Goal: Book appointment/travel/reservation

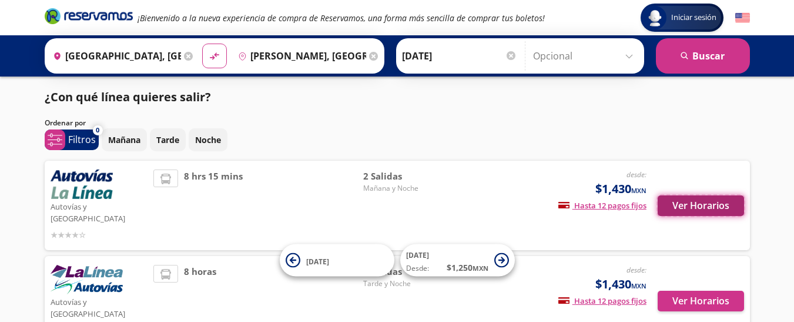
click at [717, 204] on button "Ver Horarios" at bounding box center [701, 205] width 86 height 21
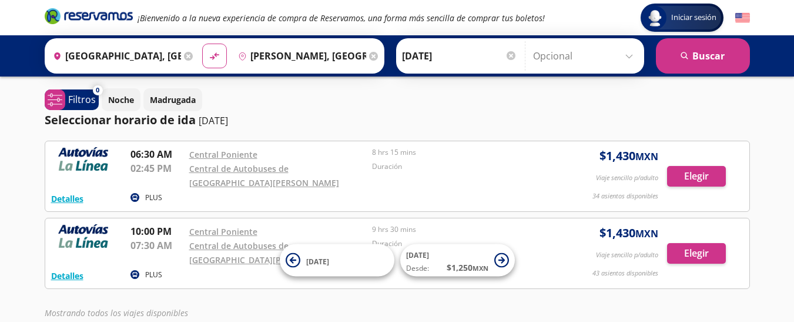
click at [181, 55] on div "Origen heroicons:map-pin-20-solid [GEOGRAPHIC_DATA], [GEOGRAPHIC_DATA]" at bounding box center [122, 56] width 149 height 31
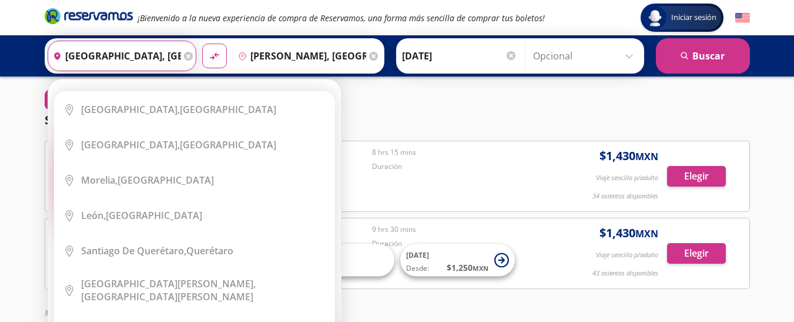
scroll to position [0, 48]
click at [155, 58] on input "[GEOGRAPHIC_DATA], [GEOGRAPHIC_DATA]" at bounding box center [114, 55] width 133 height 29
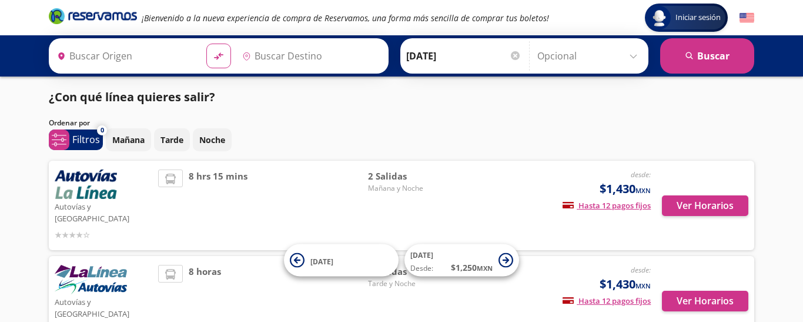
type input "[GEOGRAPHIC_DATA], [GEOGRAPHIC_DATA]"
type input "[PERSON_NAME], [GEOGRAPHIC_DATA]"
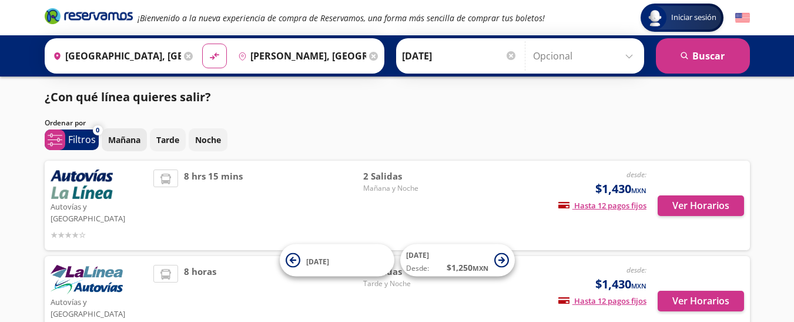
click at [125, 135] on p "Mañana" at bounding box center [124, 139] width 32 height 12
